Goal: Book appointment/travel/reservation

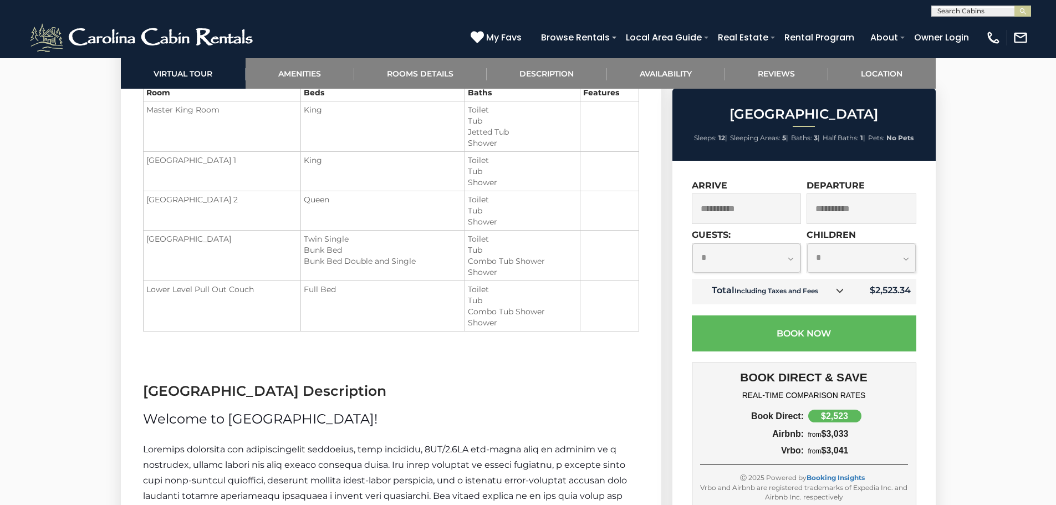
scroll to position [1663, 0]
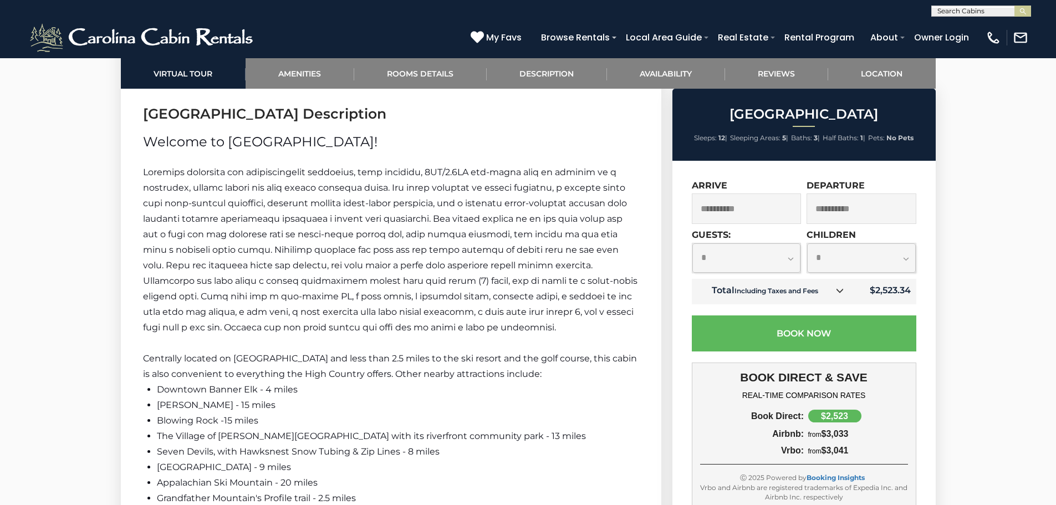
click at [752, 213] on input "**********" at bounding box center [747, 208] width 110 height 30
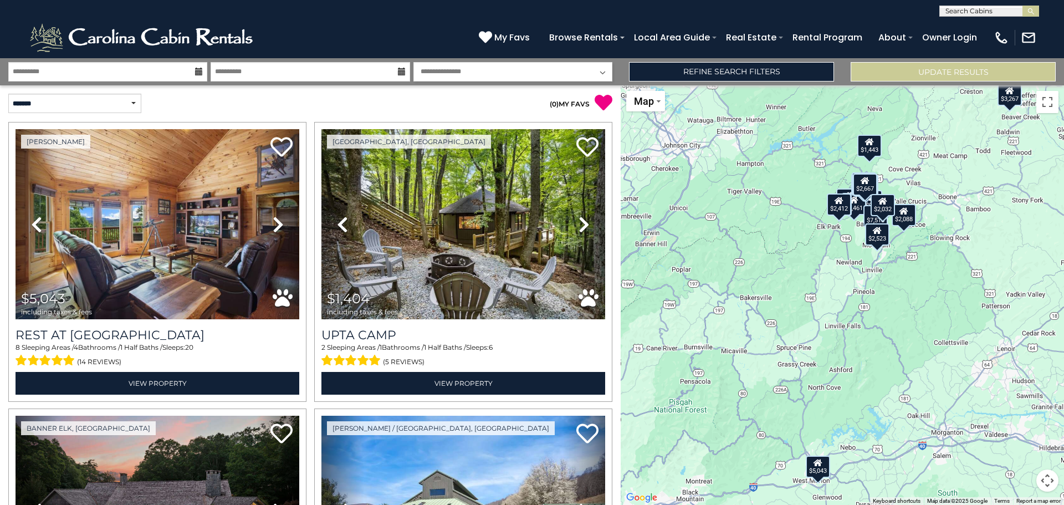
scroll to position [1496, 0]
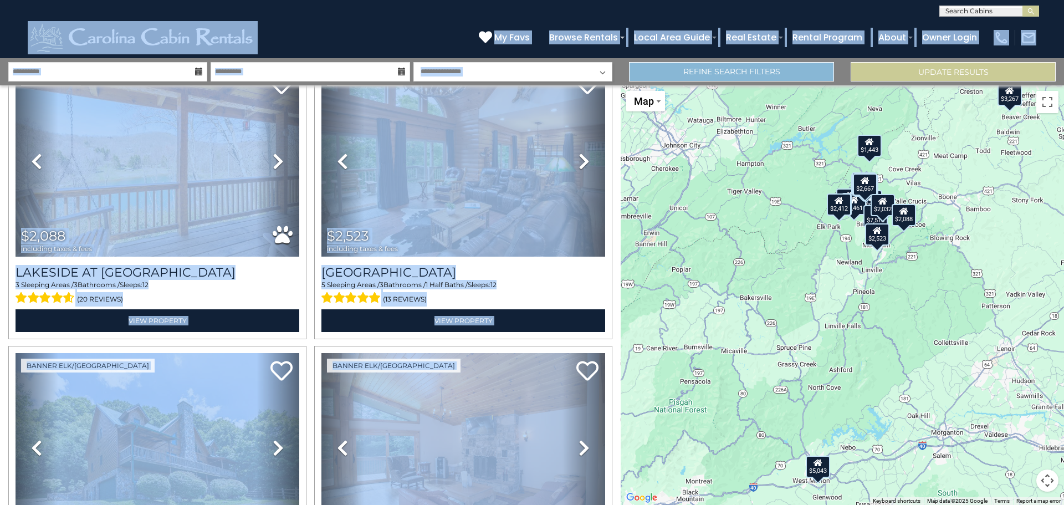
drag, startPoint x: 328, startPoint y: 28, endPoint x: 664, endPoint y: 73, distance: 339.4
click at [666, 101] on body "**********" at bounding box center [532, 252] width 1064 height 505
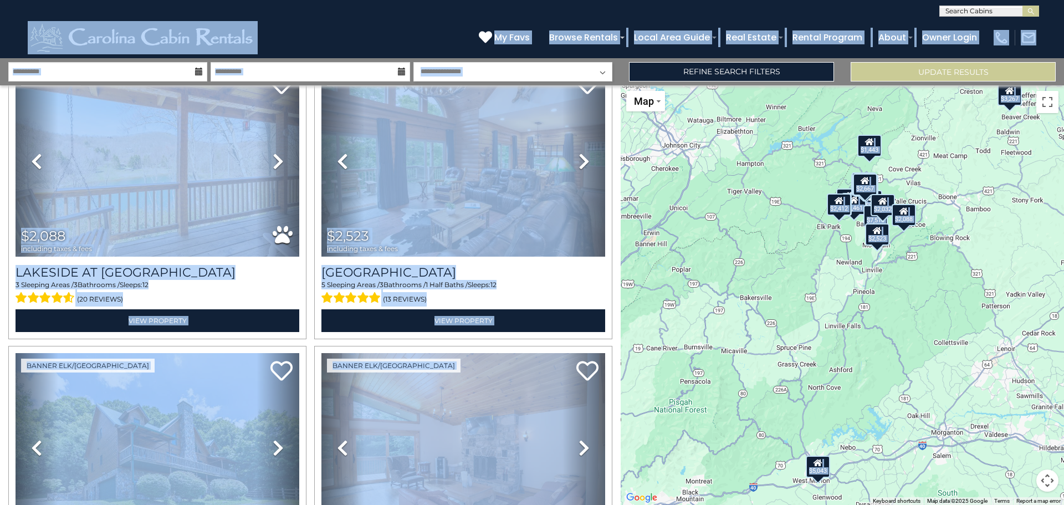
click at [385, 37] on div "(828) 295-6000 My Favs Browse Rentals Local Area Guide Activities & Attractions…" at bounding box center [532, 38] width 1064 height 42
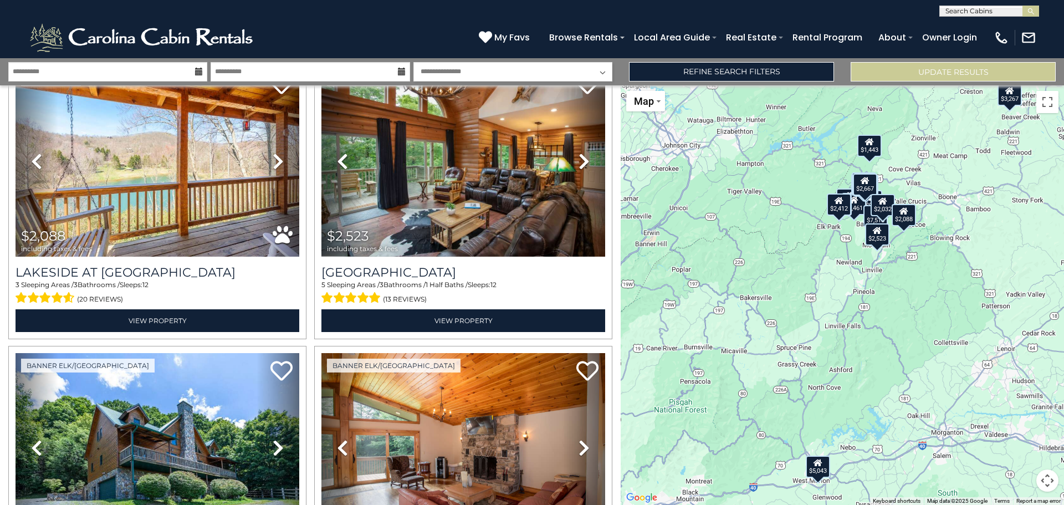
drag, startPoint x: 348, startPoint y: 33, endPoint x: 413, endPoint y: 3, distance: 71.2
click at [84, 35] on div "(828) 295-6000 My Favs Browse Rentals Local Area Guide Activities & Attractions…" at bounding box center [532, 38] width 1064 height 42
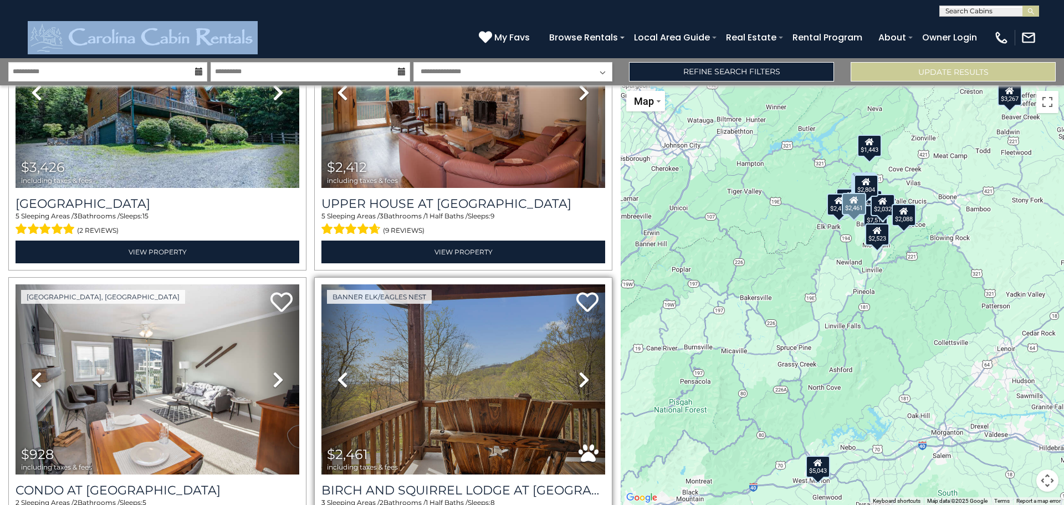
scroll to position [1839, 0]
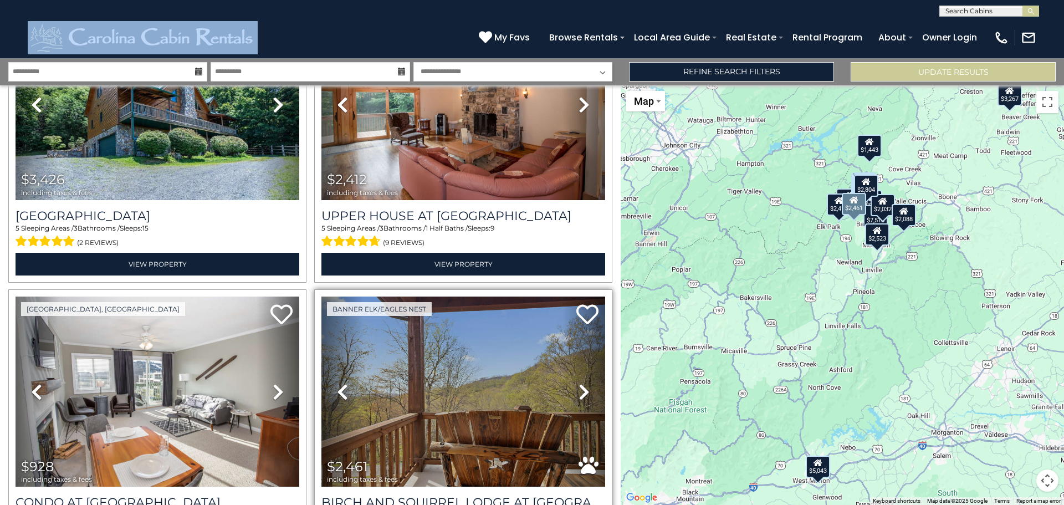
click at [581, 383] on icon at bounding box center [584, 392] width 11 height 18
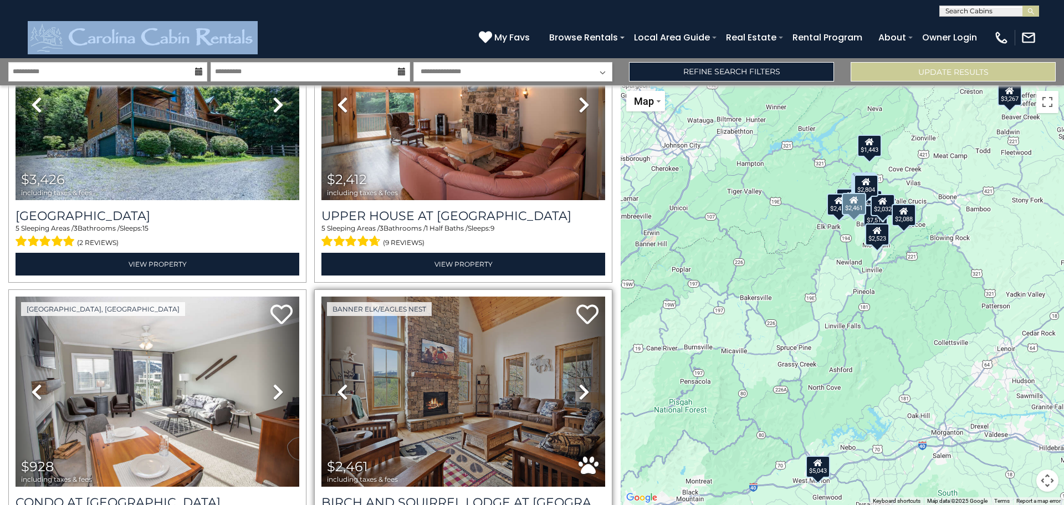
click at [581, 383] on icon at bounding box center [584, 392] width 11 height 18
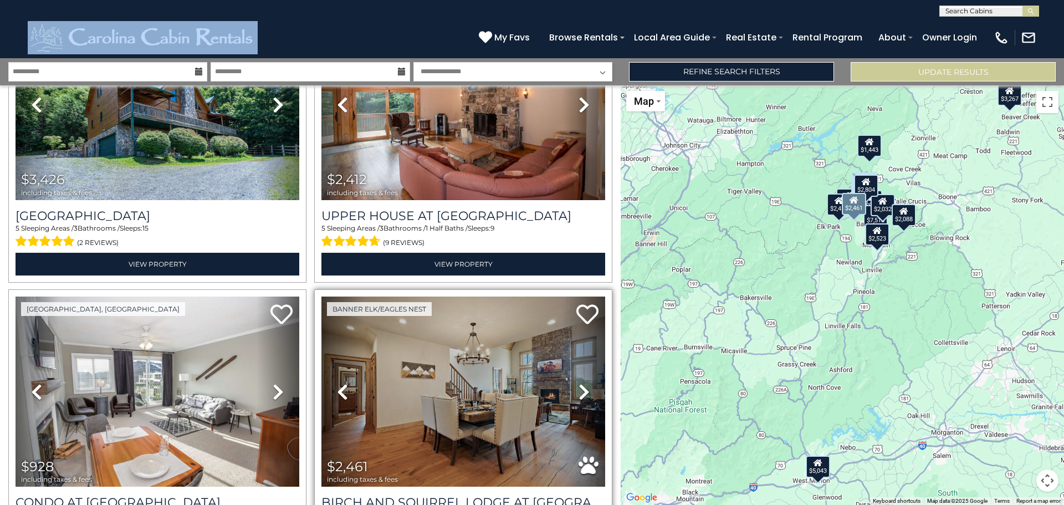
click at [581, 383] on icon at bounding box center [584, 392] width 11 height 18
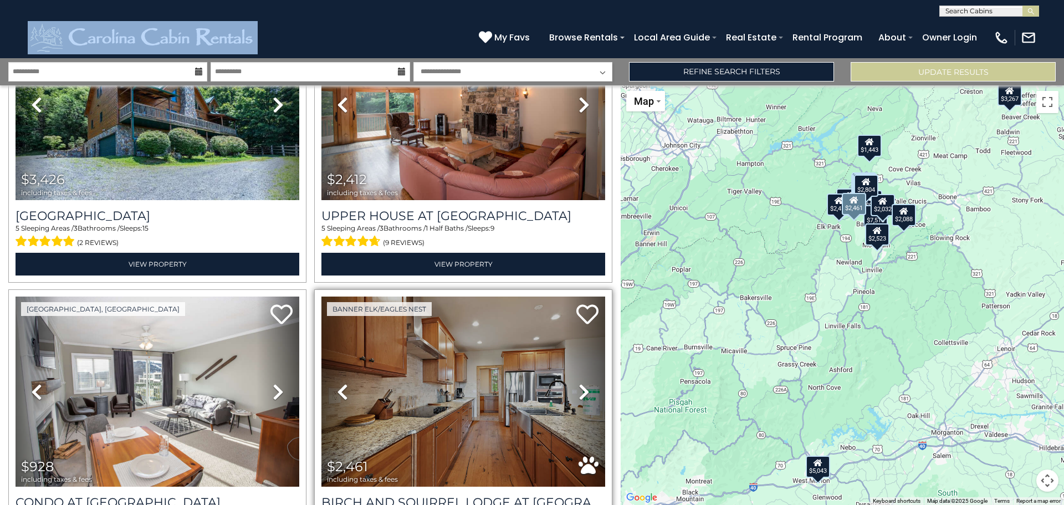
click at [581, 383] on icon at bounding box center [584, 392] width 11 height 18
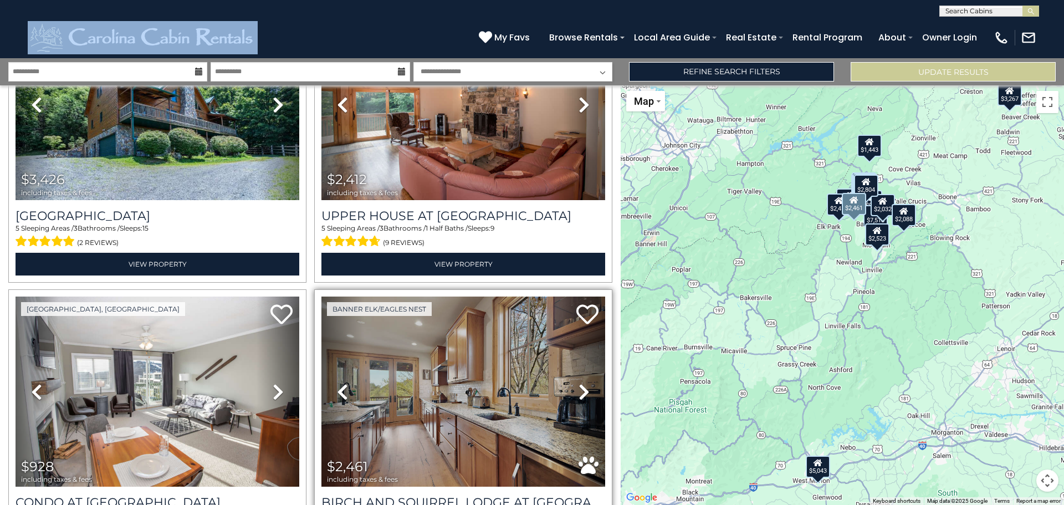
click at [581, 383] on icon at bounding box center [584, 392] width 11 height 18
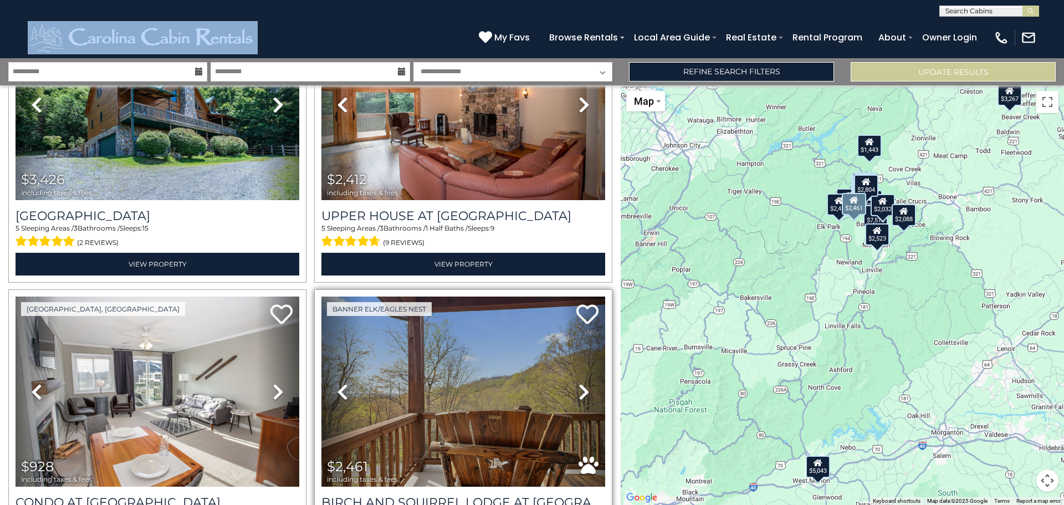
click at [581, 383] on icon at bounding box center [584, 392] width 11 height 18
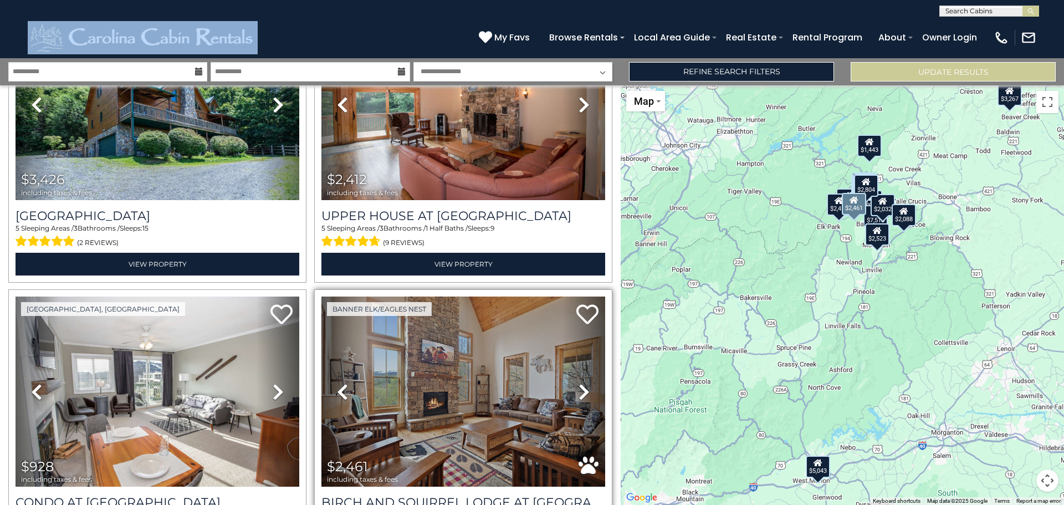
click at [581, 383] on icon at bounding box center [584, 392] width 11 height 18
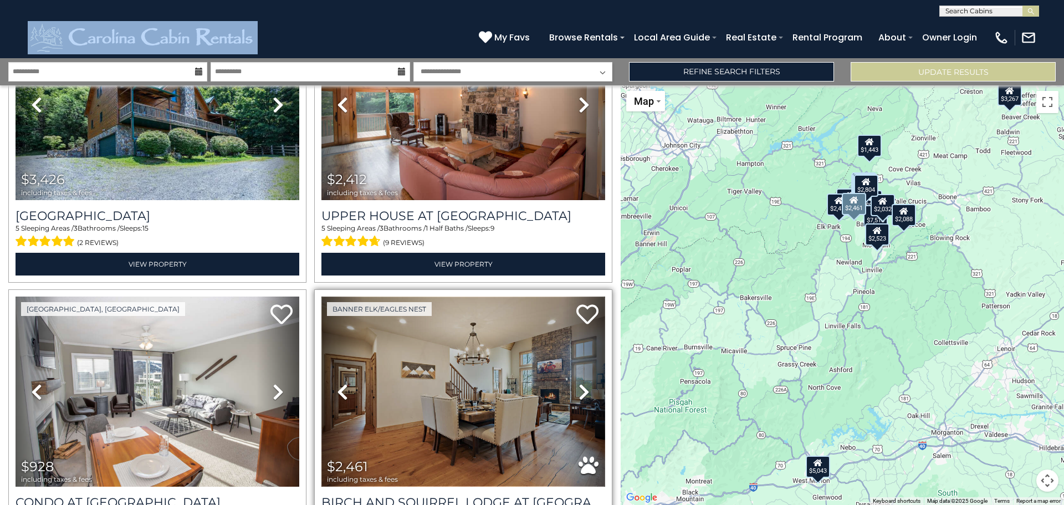
click at [482, 372] on img at bounding box center [463, 392] width 284 height 190
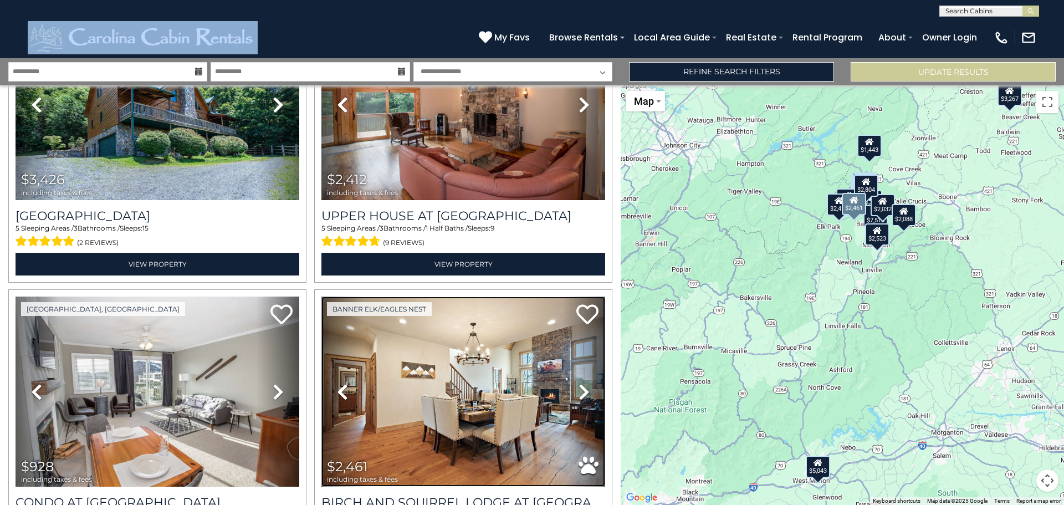
scroll to position [1618, 0]
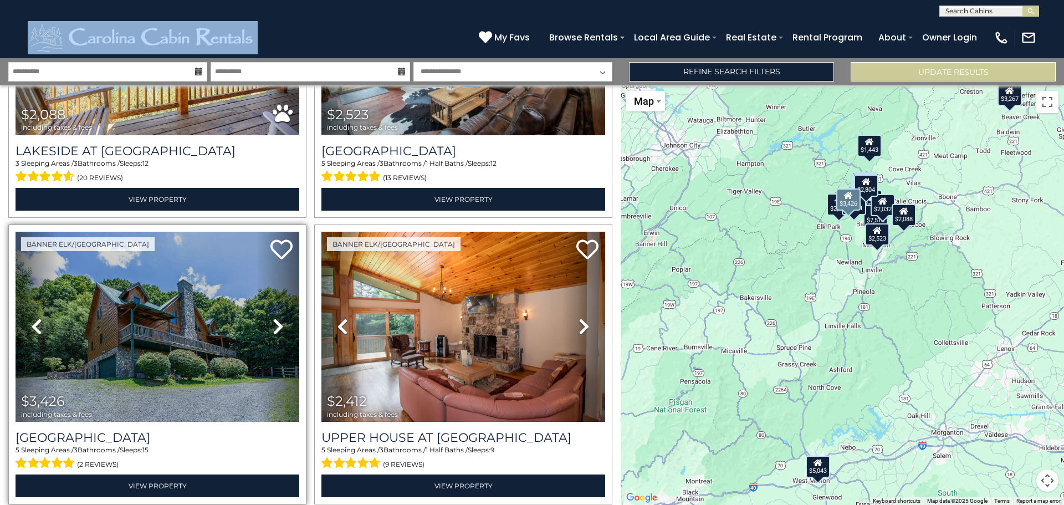
click at [273, 318] on icon at bounding box center [278, 327] width 11 height 18
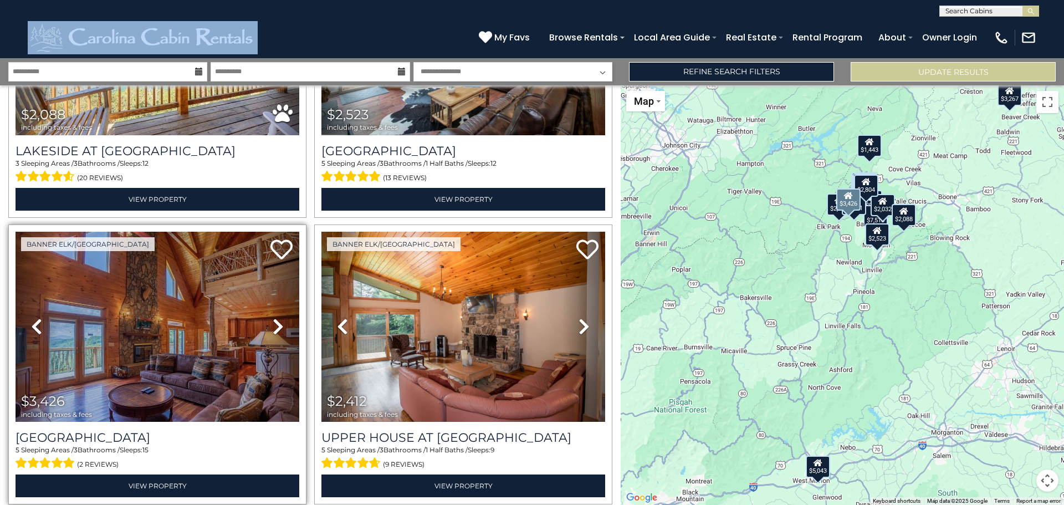
click at [273, 318] on icon at bounding box center [278, 327] width 11 height 18
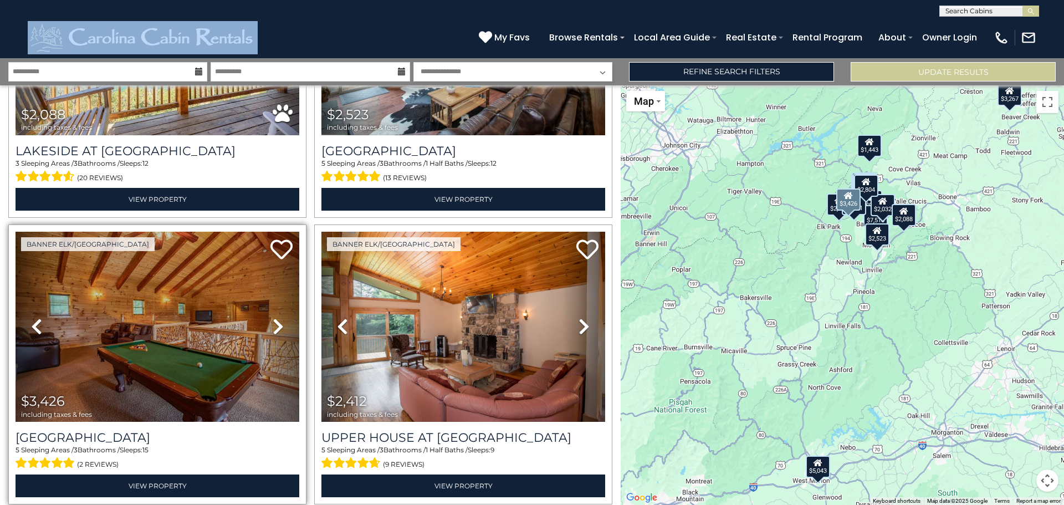
click at [273, 318] on icon at bounding box center [278, 327] width 11 height 18
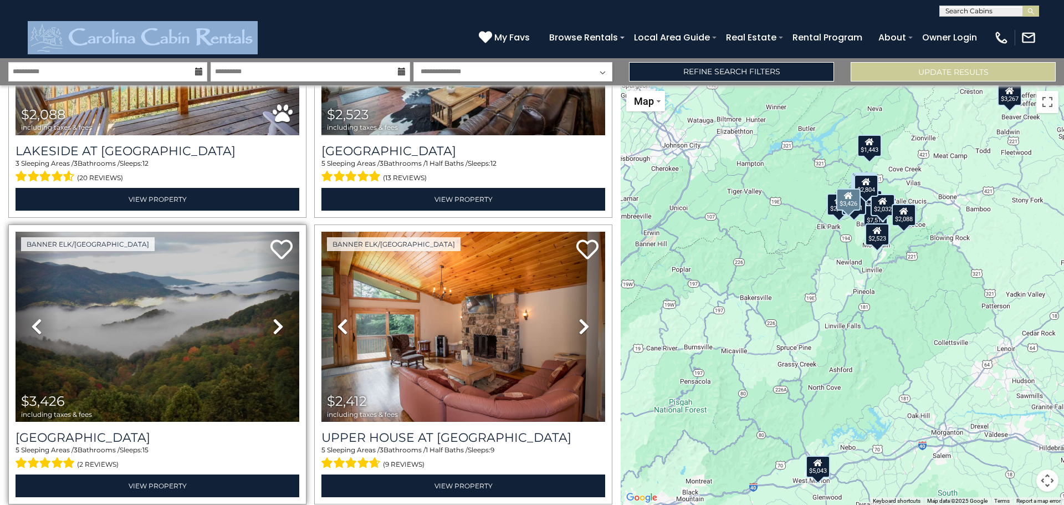
click at [273, 318] on icon at bounding box center [278, 327] width 11 height 18
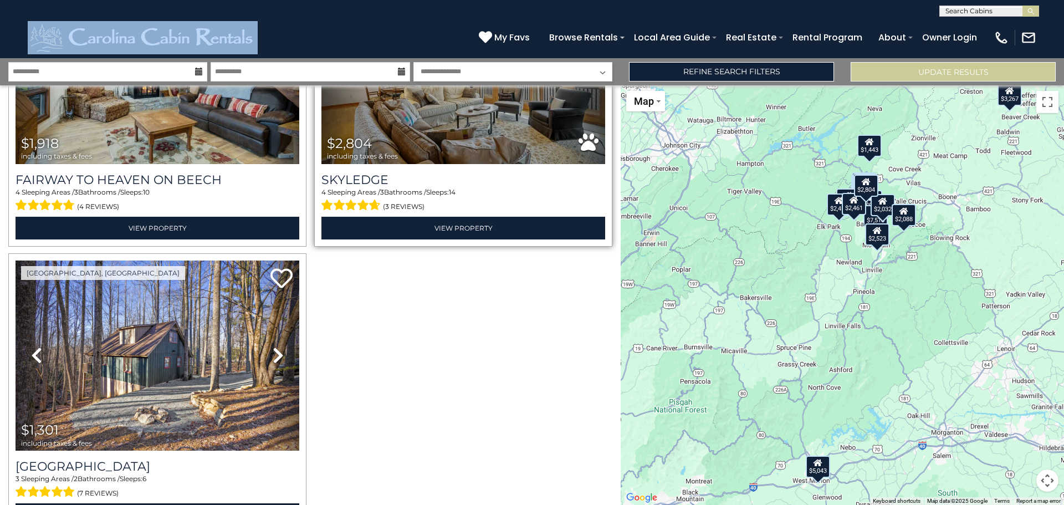
scroll to position [2505, 0]
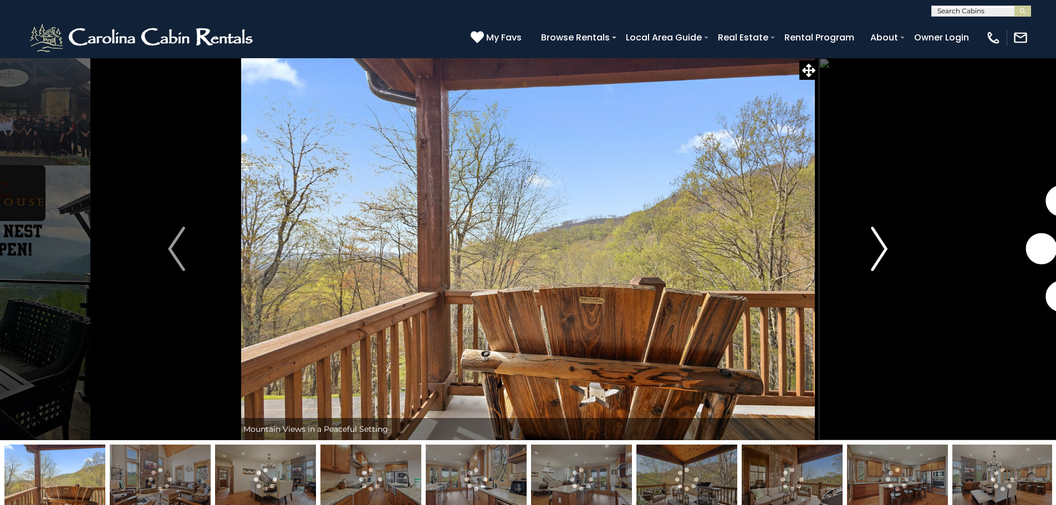
click at [881, 242] on img "Next" at bounding box center [879, 249] width 17 height 44
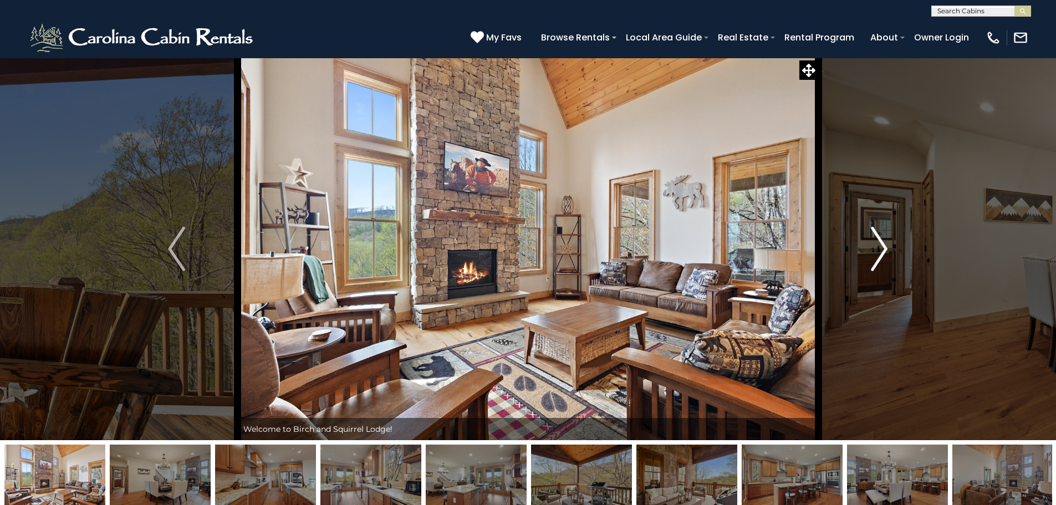
click at [881, 248] on img "Next" at bounding box center [879, 249] width 17 height 44
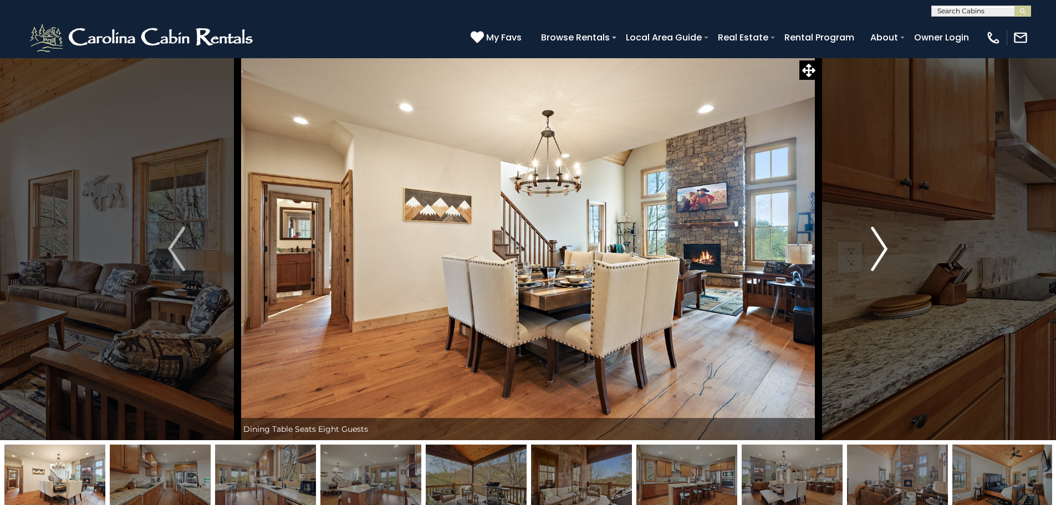
click at [881, 248] on img "Next" at bounding box center [879, 249] width 17 height 44
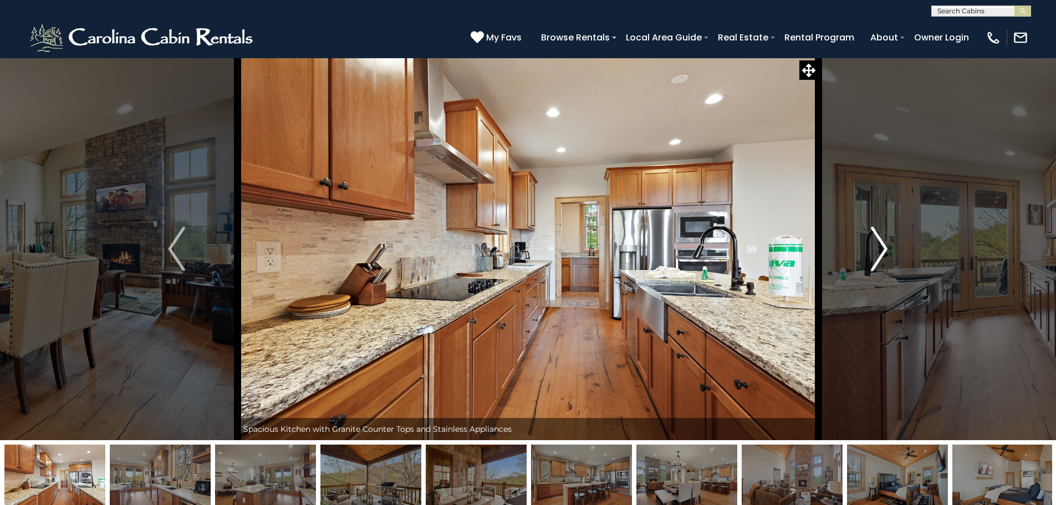
click at [881, 248] on img "Next" at bounding box center [879, 249] width 17 height 44
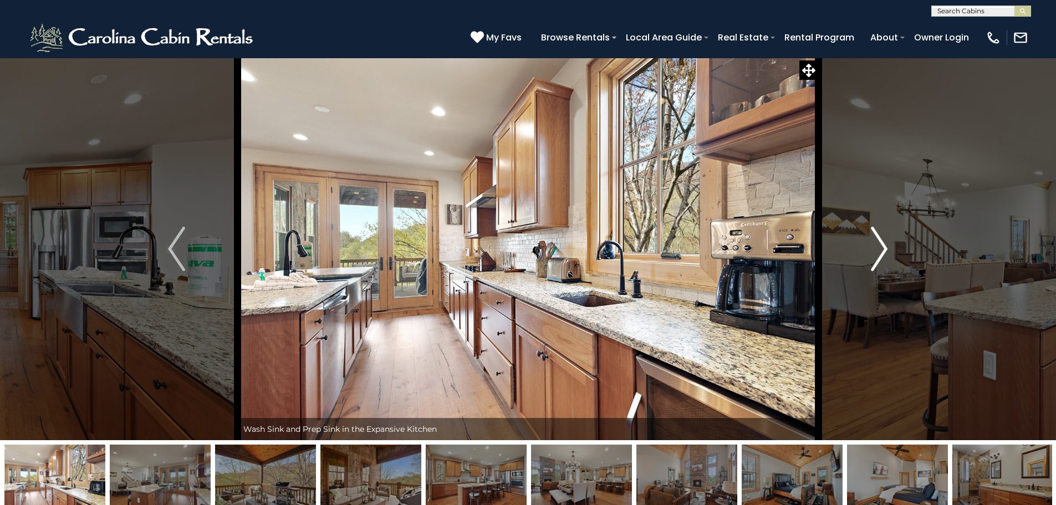
click at [881, 248] on img "Next" at bounding box center [879, 249] width 17 height 44
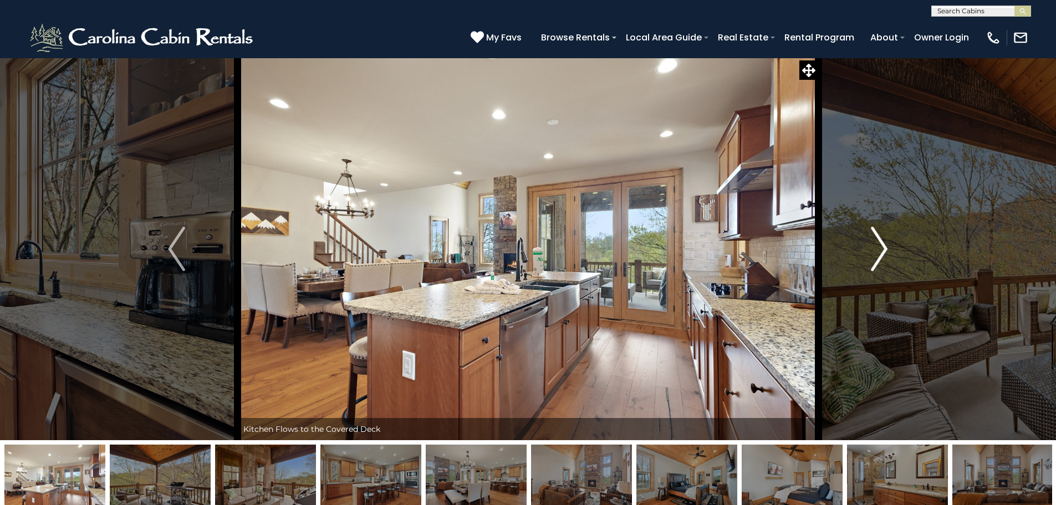
click at [881, 248] on img "Next" at bounding box center [879, 249] width 17 height 44
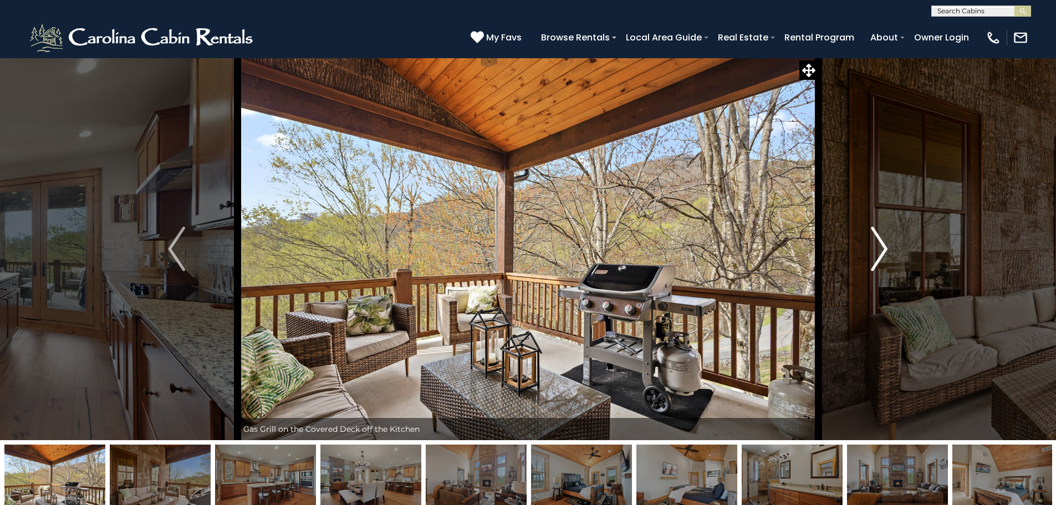
click at [881, 247] on img "Next" at bounding box center [879, 249] width 17 height 44
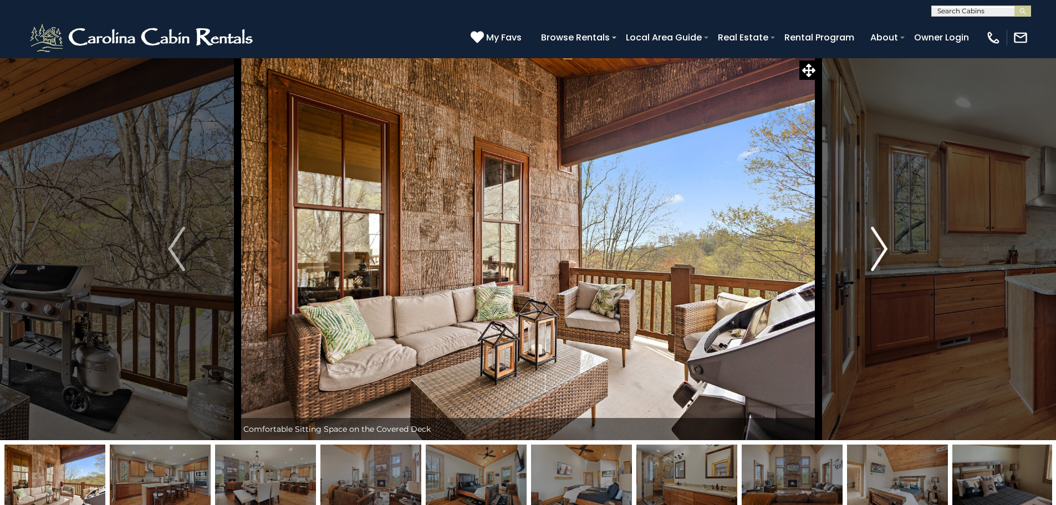
click at [881, 247] on img "Next" at bounding box center [879, 249] width 17 height 44
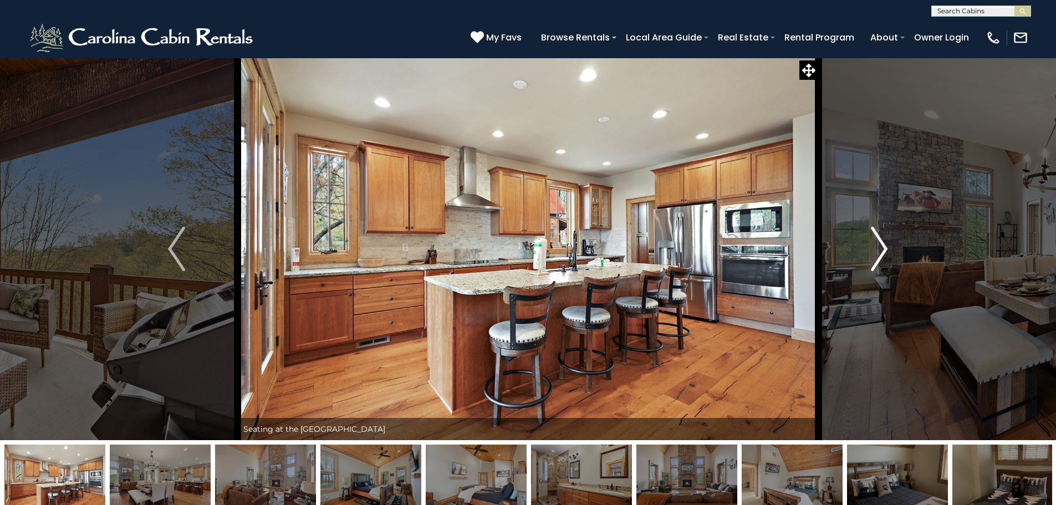
click at [881, 247] on img "Next" at bounding box center [879, 249] width 17 height 44
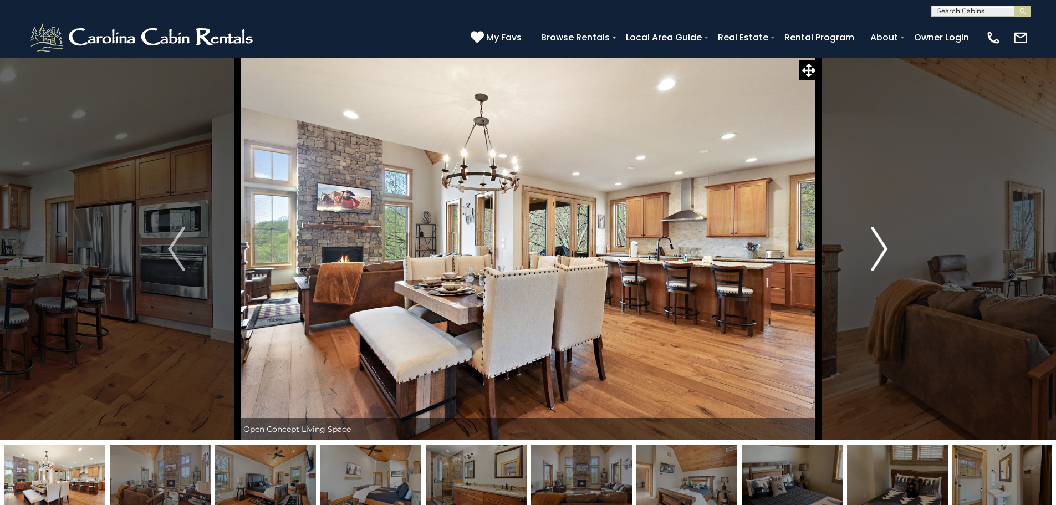
click at [881, 247] on img "Next" at bounding box center [879, 249] width 17 height 44
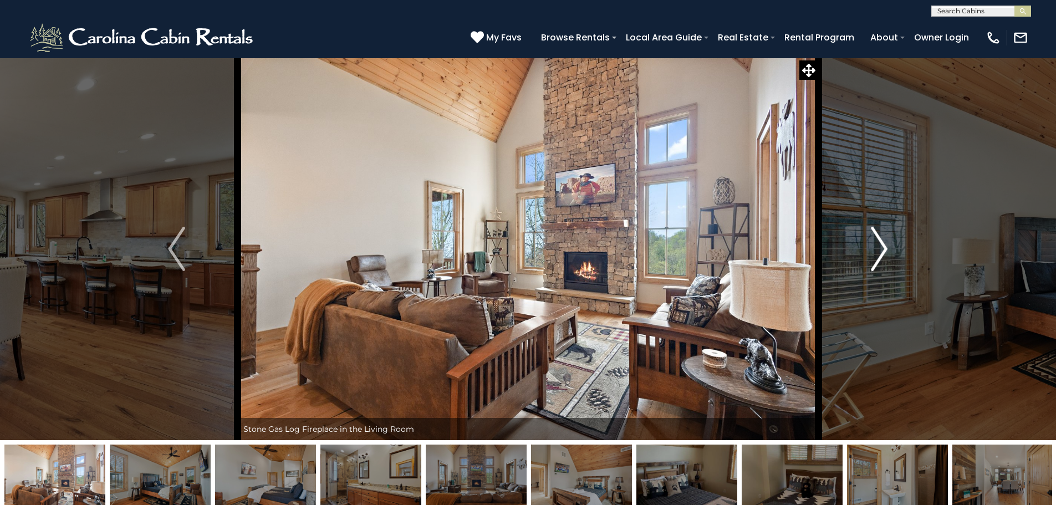
click at [881, 247] on img "Next" at bounding box center [879, 249] width 17 height 44
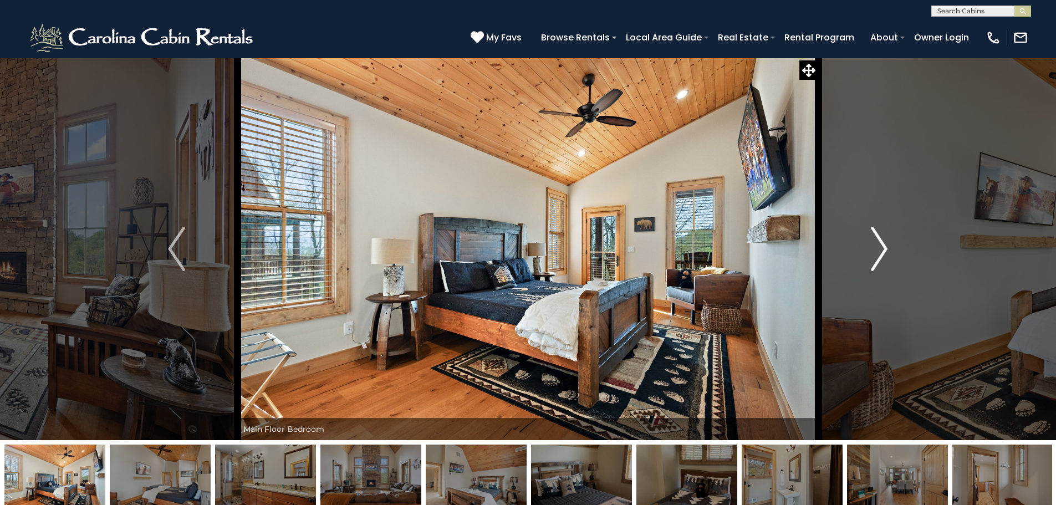
click at [881, 247] on img "Next" at bounding box center [879, 249] width 17 height 44
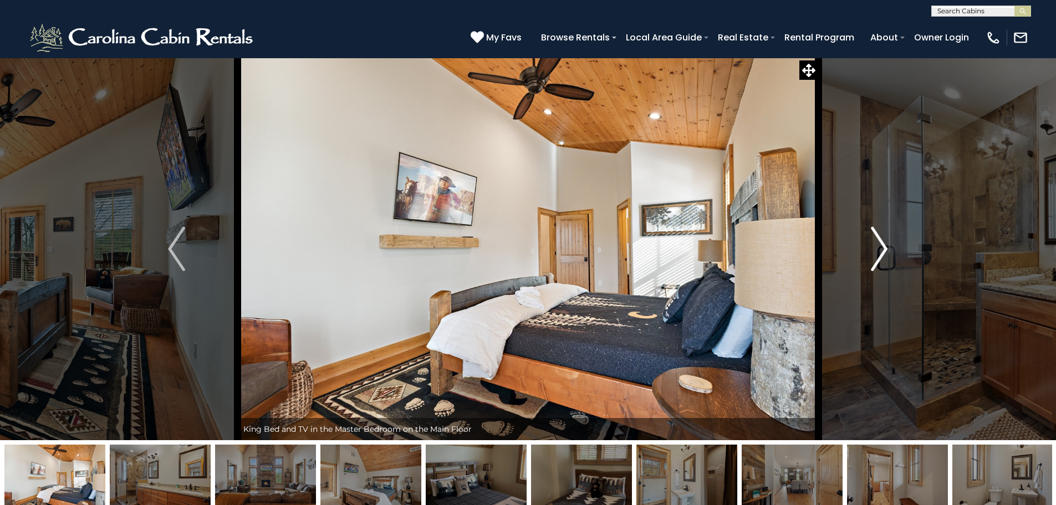
click at [881, 247] on img "Next" at bounding box center [879, 249] width 17 height 44
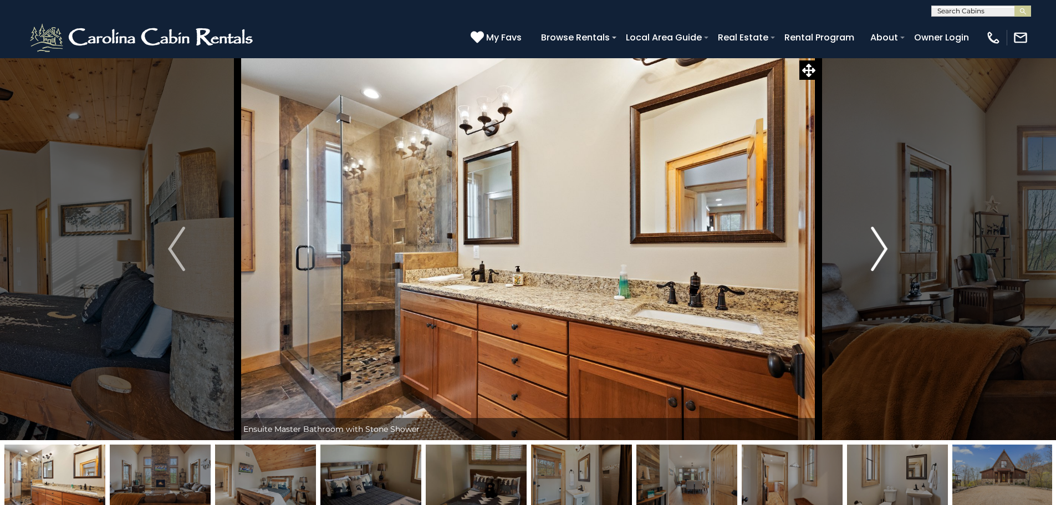
click at [881, 247] on img "Next" at bounding box center [879, 249] width 17 height 44
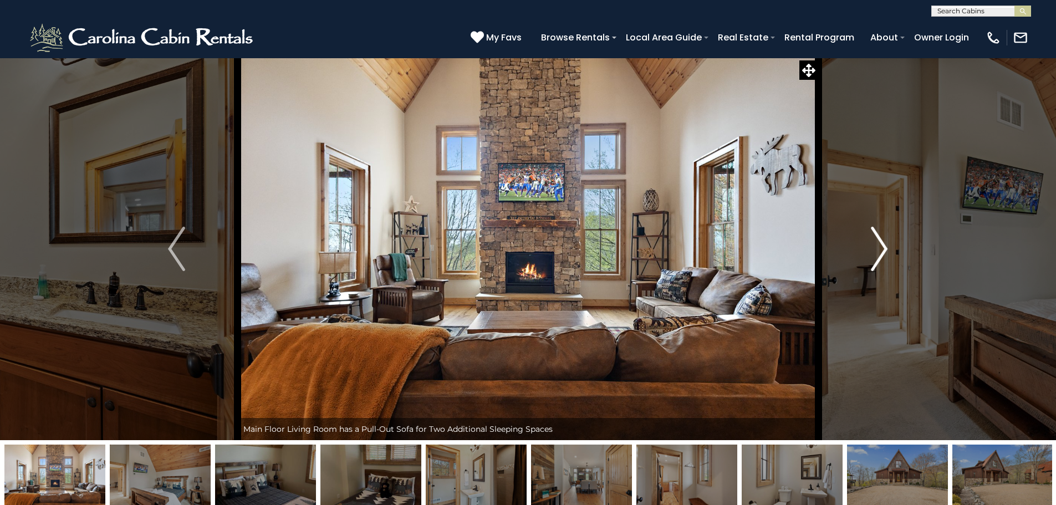
click at [881, 247] on img "Next" at bounding box center [879, 249] width 17 height 44
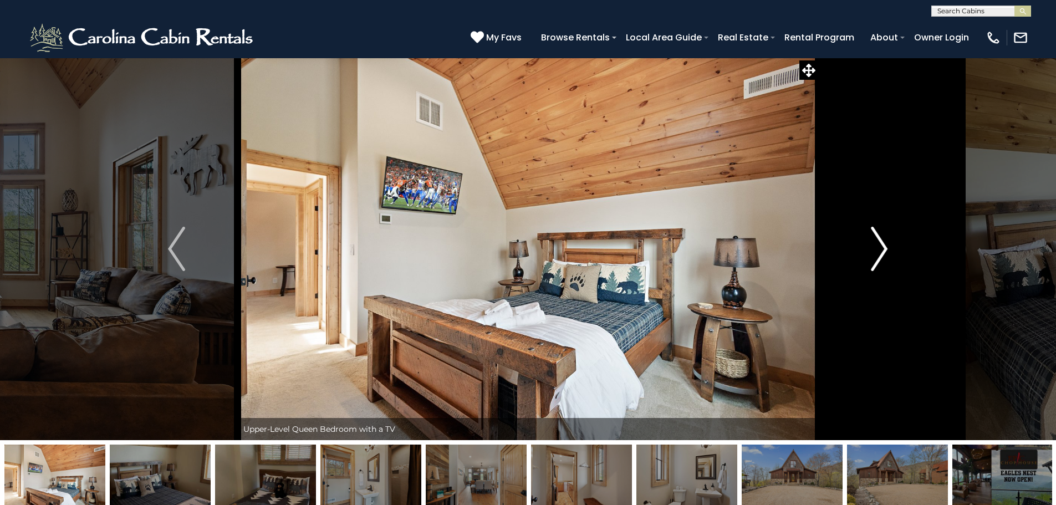
click at [881, 247] on img "Next" at bounding box center [879, 249] width 17 height 44
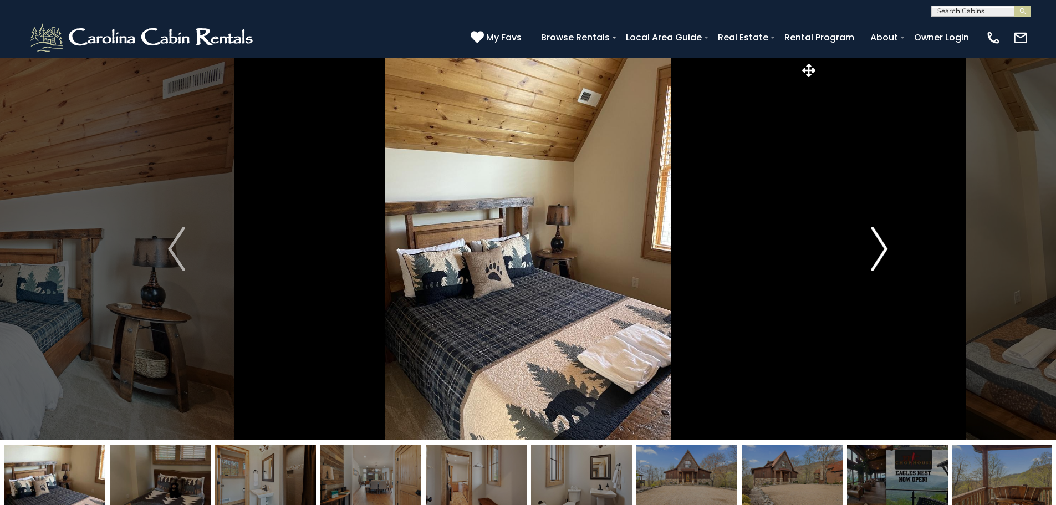
click at [881, 247] on img "Next" at bounding box center [879, 249] width 17 height 44
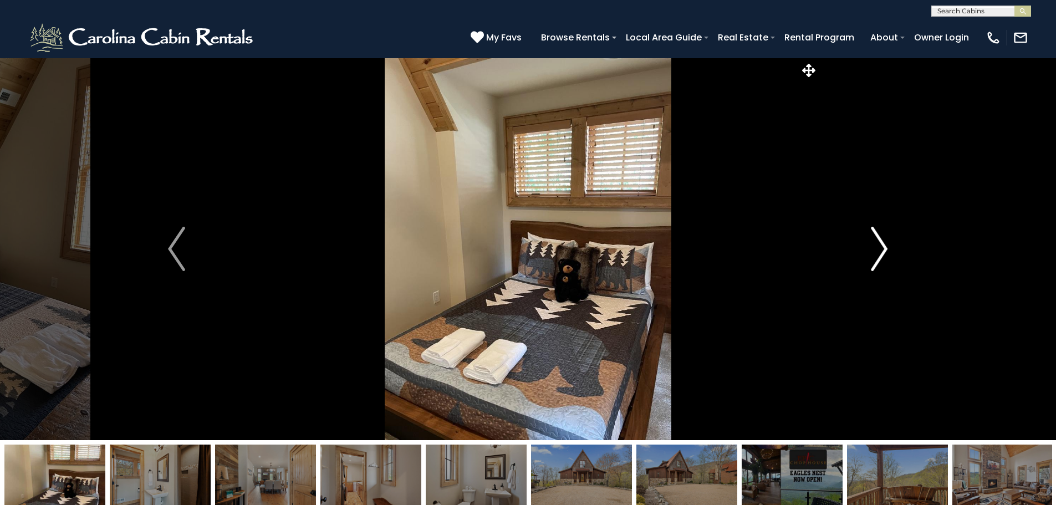
click at [881, 247] on img "Next" at bounding box center [879, 249] width 17 height 44
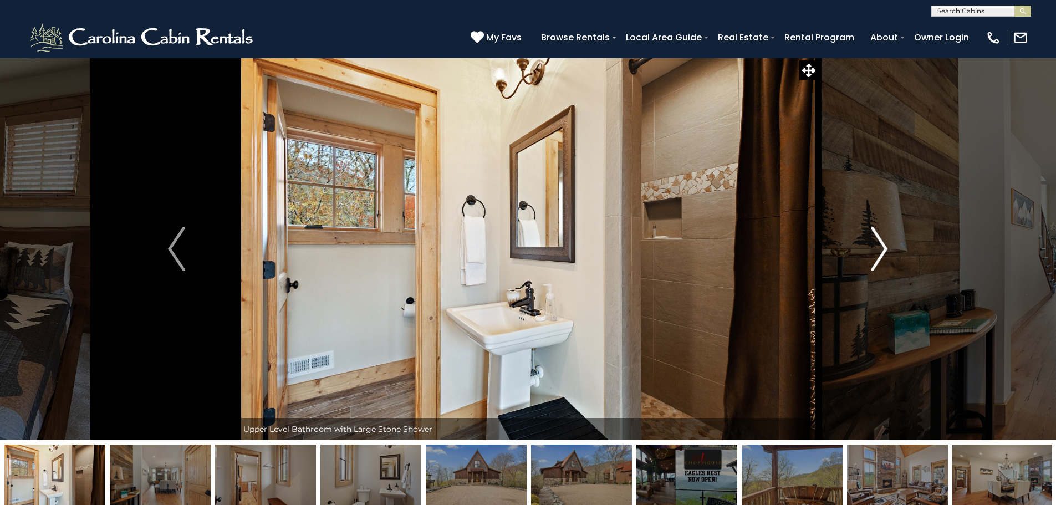
click at [881, 247] on img "Next" at bounding box center [879, 249] width 17 height 44
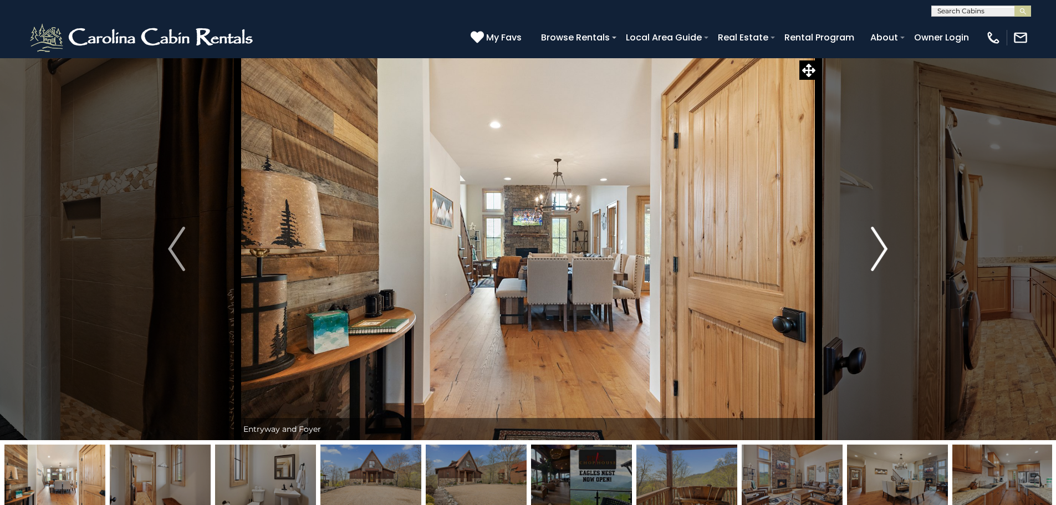
click at [881, 247] on img "Next" at bounding box center [879, 249] width 17 height 44
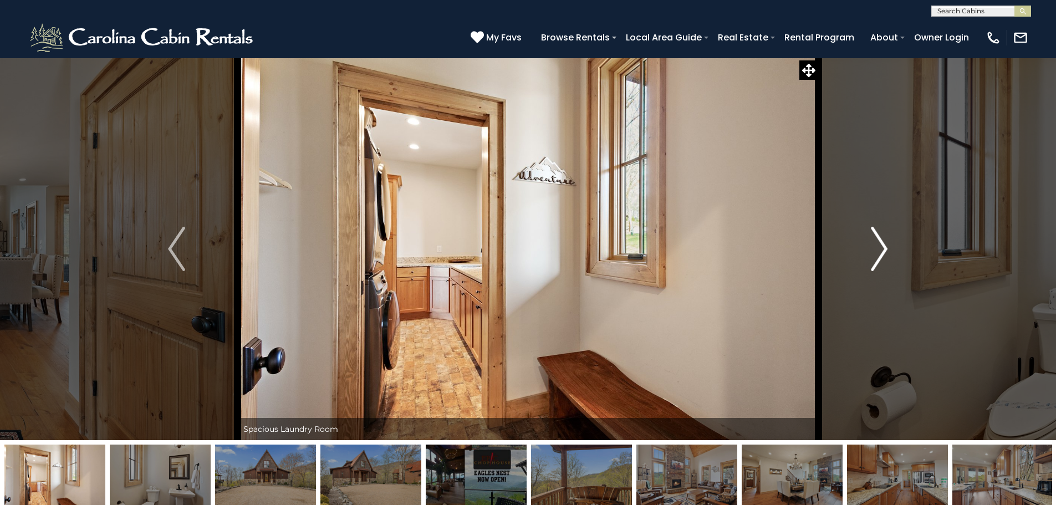
click at [881, 247] on img "Next" at bounding box center [879, 249] width 17 height 44
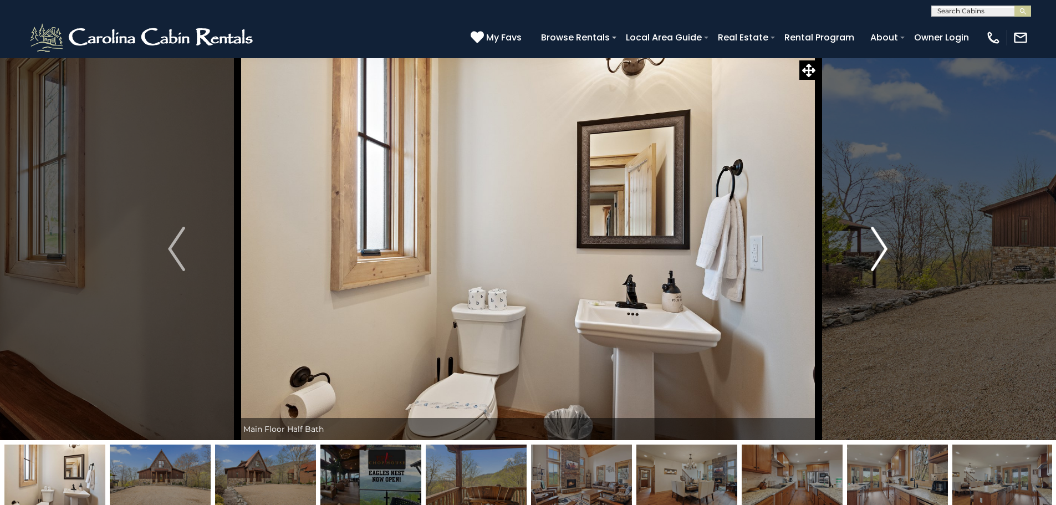
click at [881, 247] on img "Next" at bounding box center [879, 249] width 17 height 44
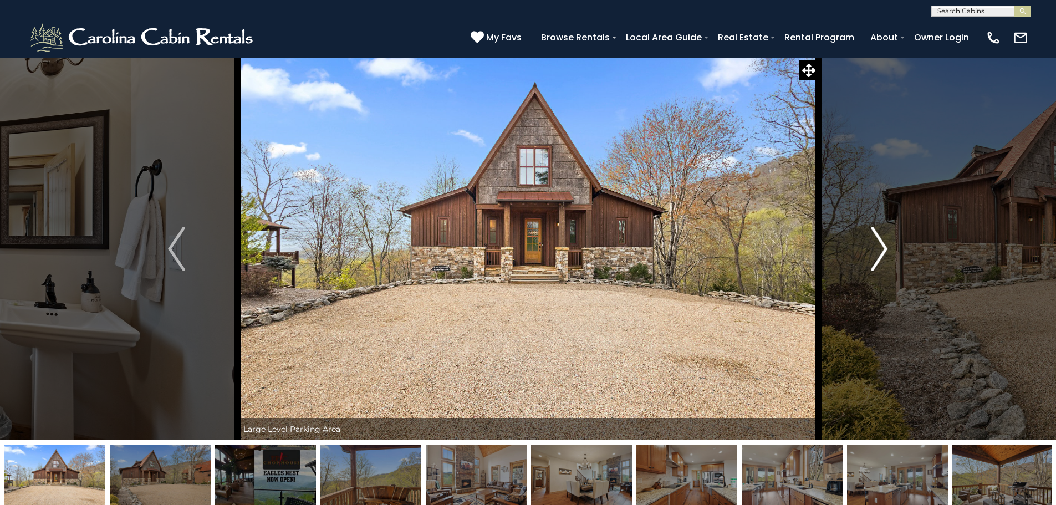
click at [881, 247] on img "Next" at bounding box center [879, 249] width 17 height 44
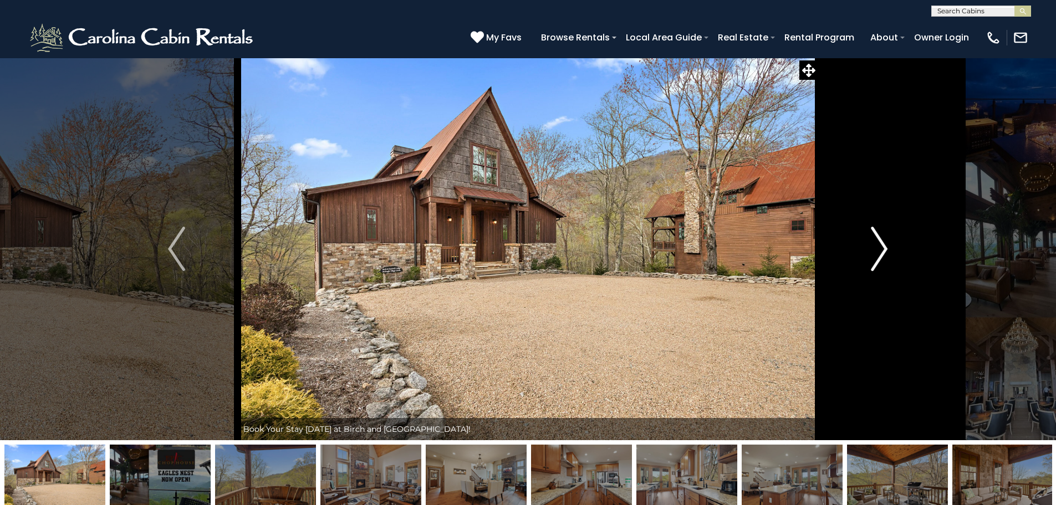
click at [881, 247] on img "Next" at bounding box center [879, 249] width 17 height 44
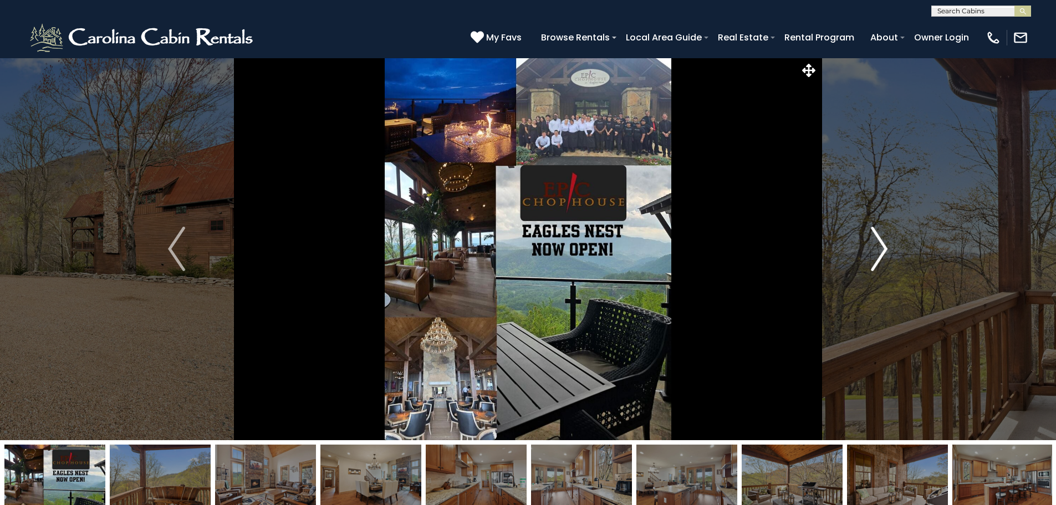
click at [881, 247] on img "Next" at bounding box center [879, 249] width 17 height 44
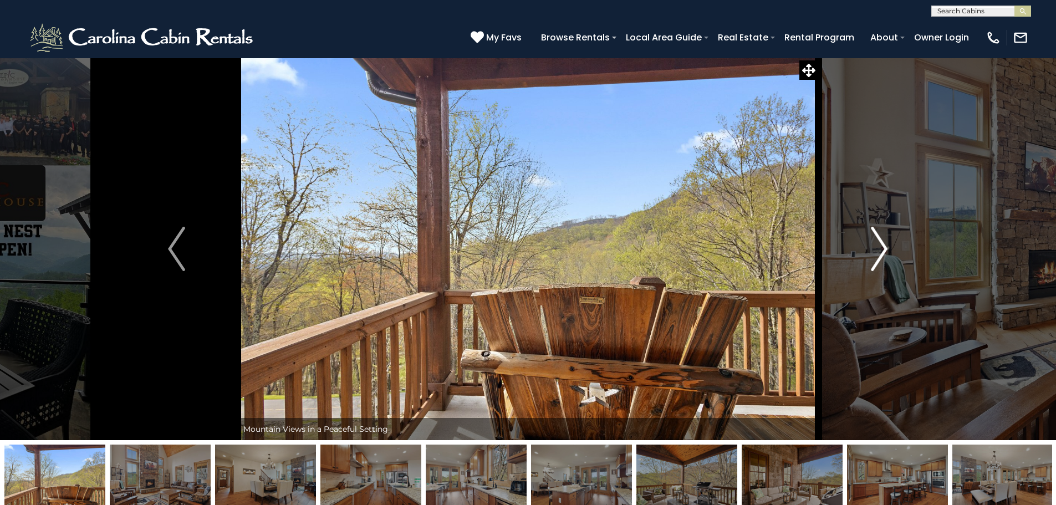
click at [881, 247] on img "Next" at bounding box center [879, 249] width 17 height 44
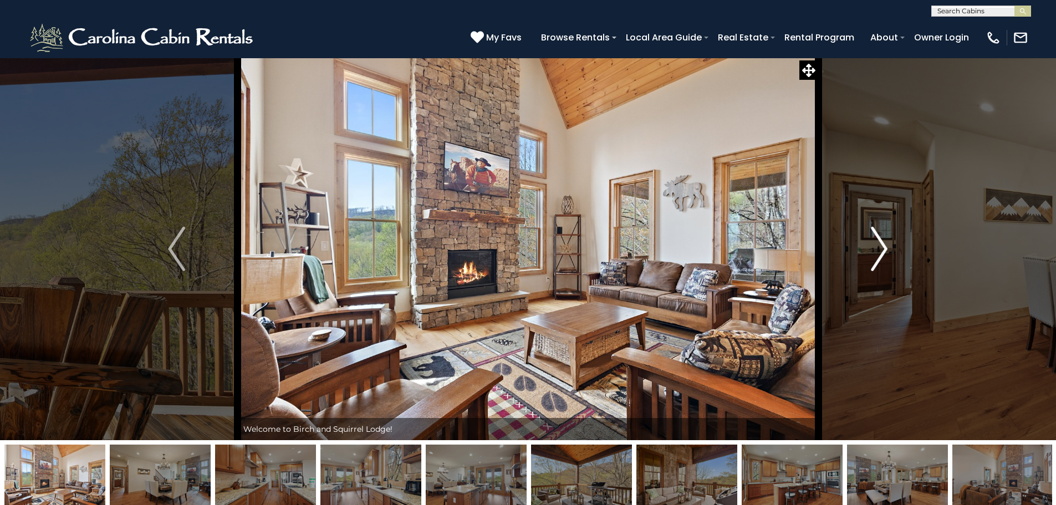
click at [881, 247] on img "Next" at bounding box center [879, 249] width 17 height 44
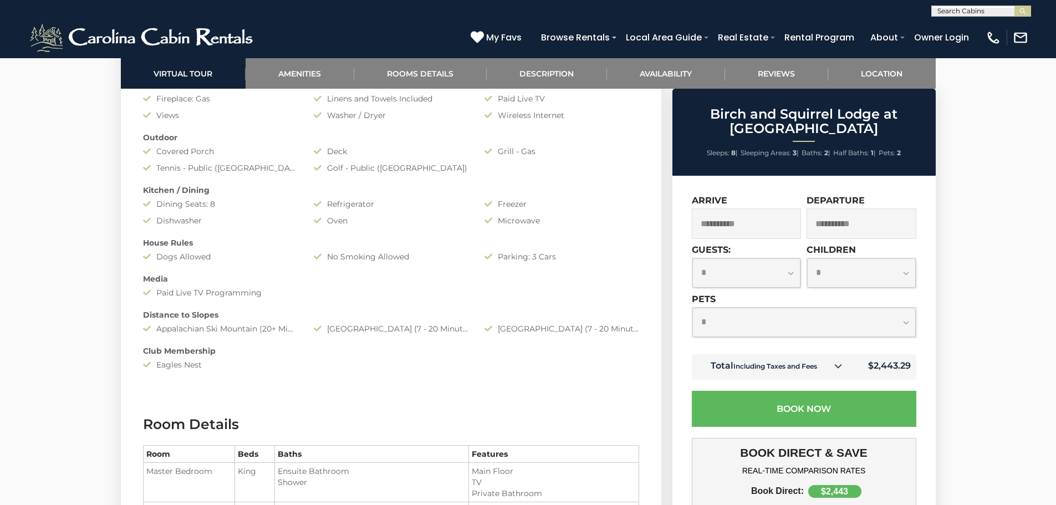
scroll to position [942, 0]
